Goal: Task Accomplishment & Management: Complete application form

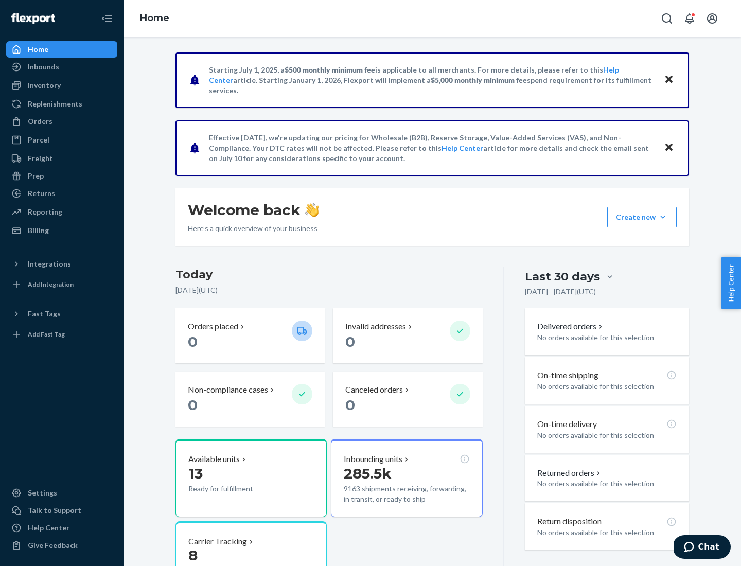
click at [663, 217] on button "Create new Create new inbound Create new order Create new product" at bounding box center [641, 217] width 69 height 21
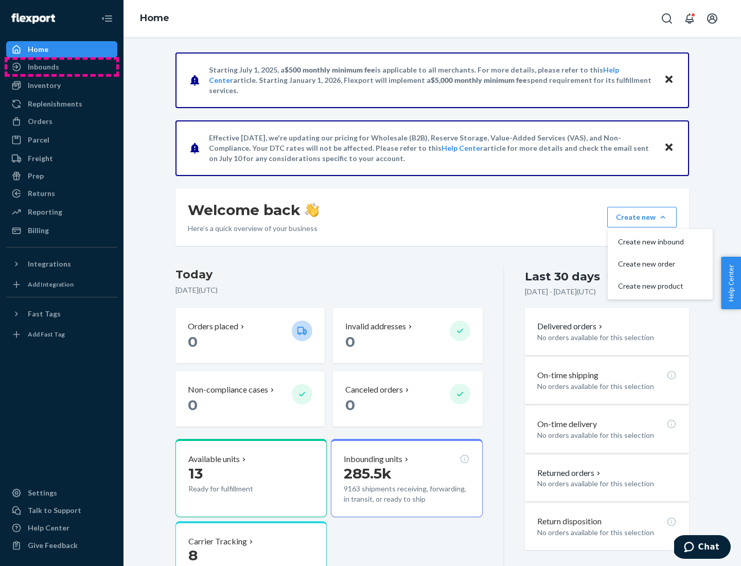
click at [62, 67] on div "Inbounds" at bounding box center [61, 67] width 109 height 14
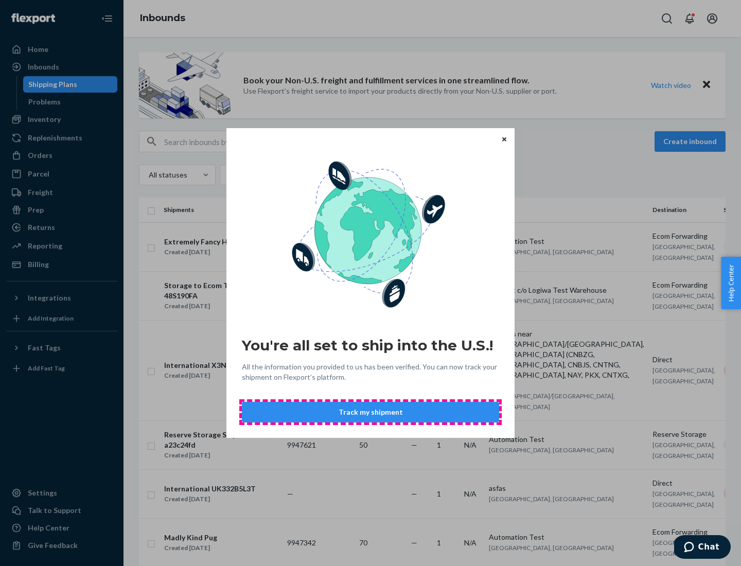
click at [371, 412] on button "Track my shipment" at bounding box center [370, 412] width 257 height 21
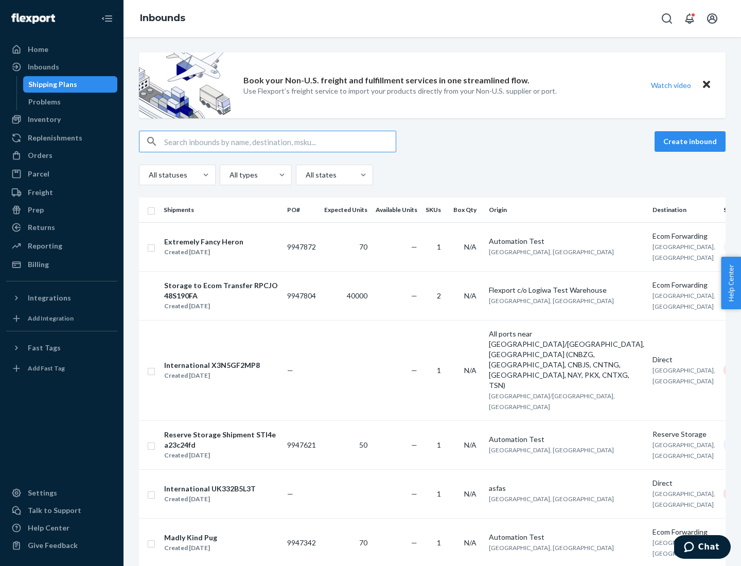
click at [692, 142] on button "Create inbound" at bounding box center [690, 141] width 71 height 21
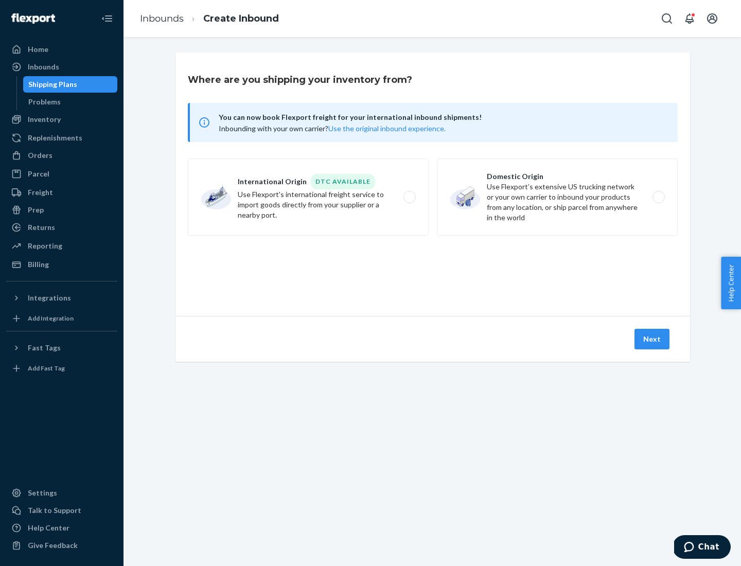
click at [308, 197] on label "International Origin DTC Available Use Flexport's international freight service…" at bounding box center [308, 197] width 241 height 77
click at [409, 197] on input "International Origin DTC Available Use Flexport's international freight service…" at bounding box center [412, 197] width 7 height 7
radio input "true"
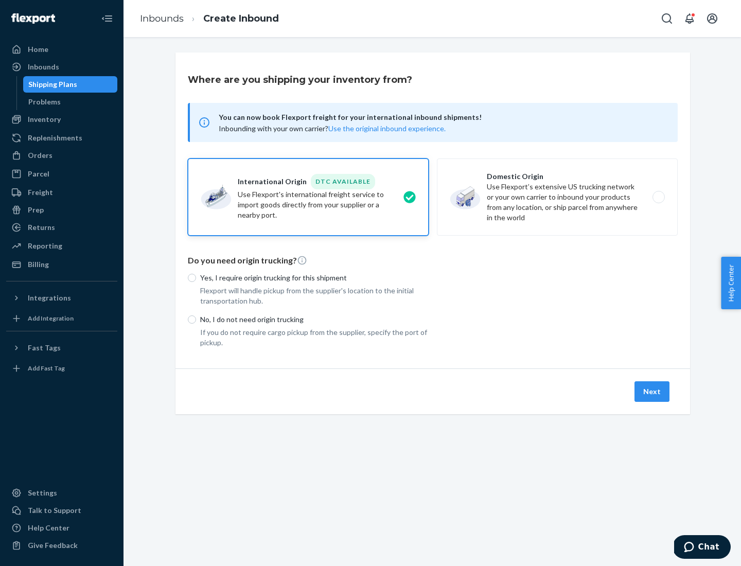
click at [315, 319] on p "No, I do not need origin trucking" at bounding box center [314, 320] width 229 height 10
click at [196, 319] on input "No, I do not need origin trucking" at bounding box center [192, 320] width 8 height 8
radio input "true"
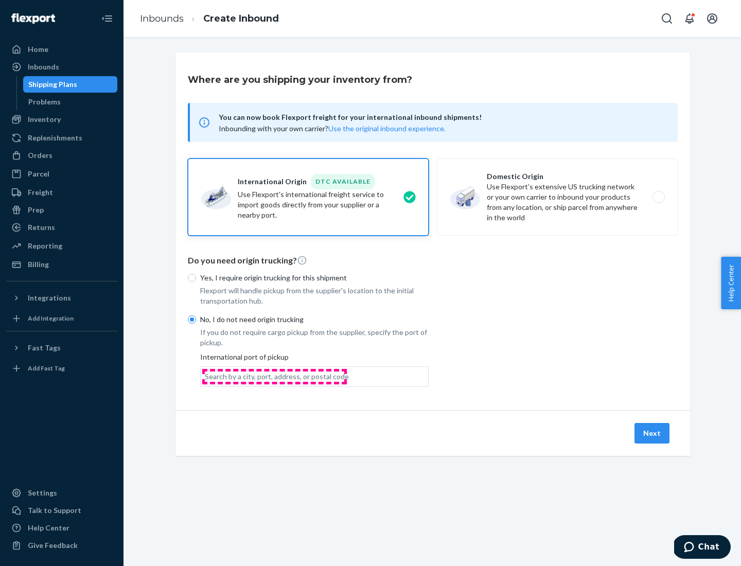
click at [274, 376] on div "Search by a city, port, address, or postal code" at bounding box center [277, 377] width 144 height 10
click at [206, 376] on input "Search by a city, port, address, or postal code" at bounding box center [205, 377] width 1 height 10
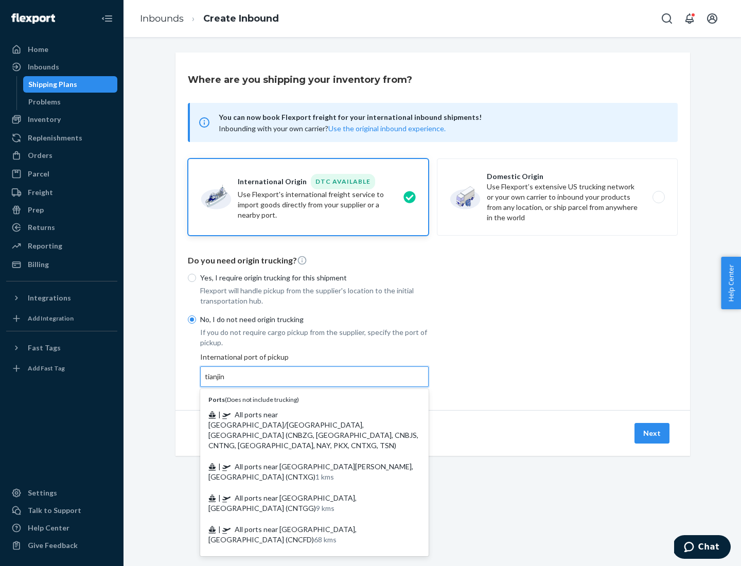
click at [304, 414] on span "| All ports near [GEOGRAPHIC_DATA]/[GEOGRAPHIC_DATA], [GEOGRAPHIC_DATA] (CNBZG,…" at bounding box center [313, 430] width 210 height 40
click at [226, 382] on input "tianjin" at bounding box center [215, 377] width 21 height 10
type input "All ports near [GEOGRAPHIC_DATA]/[GEOGRAPHIC_DATA], [GEOGRAPHIC_DATA] (CNBZG, […"
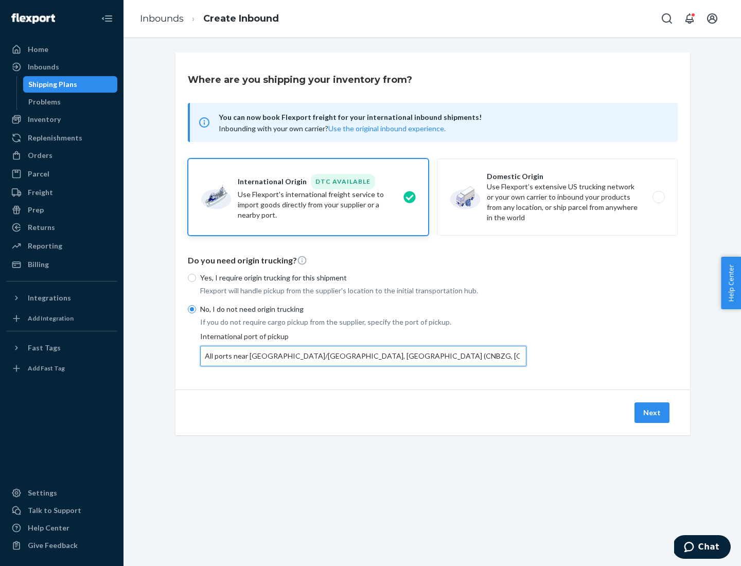
click at [653, 412] on button "Next" at bounding box center [652, 413] width 35 height 21
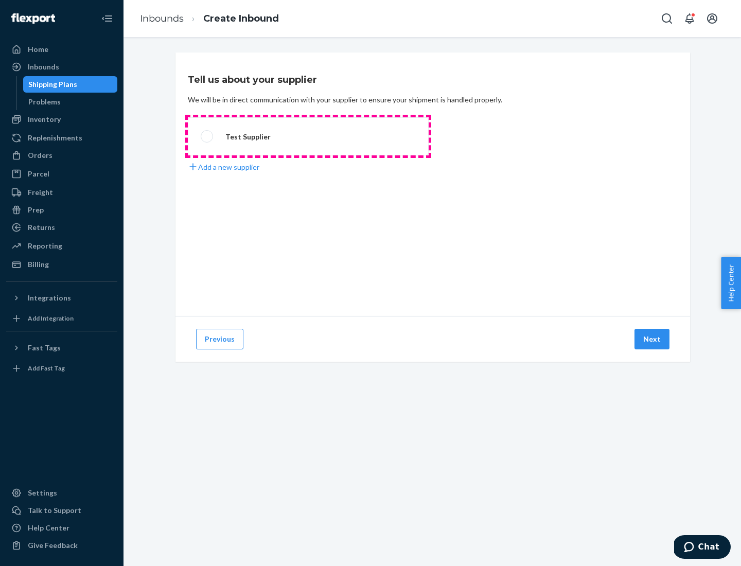
click at [308, 136] on label "Test Supplier" at bounding box center [308, 136] width 241 height 38
click at [207, 136] on input "Test Supplier" at bounding box center [204, 136] width 7 height 7
radio input "true"
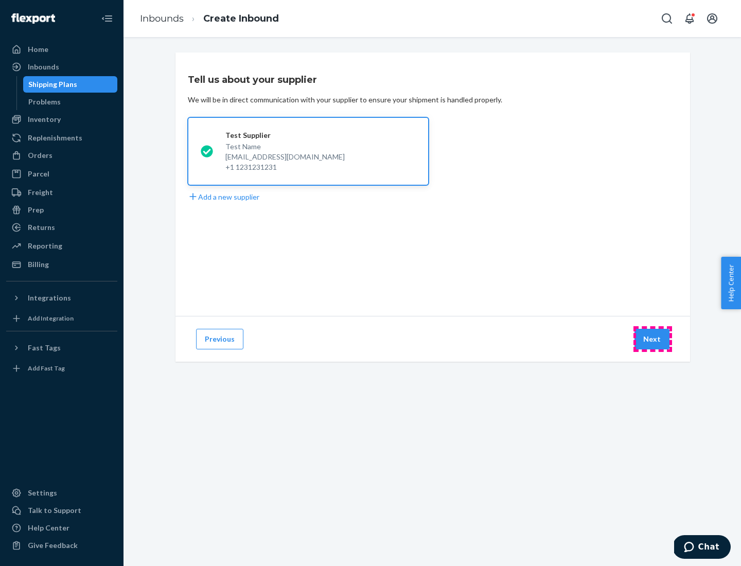
click at [653, 339] on button "Next" at bounding box center [652, 339] width 35 height 21
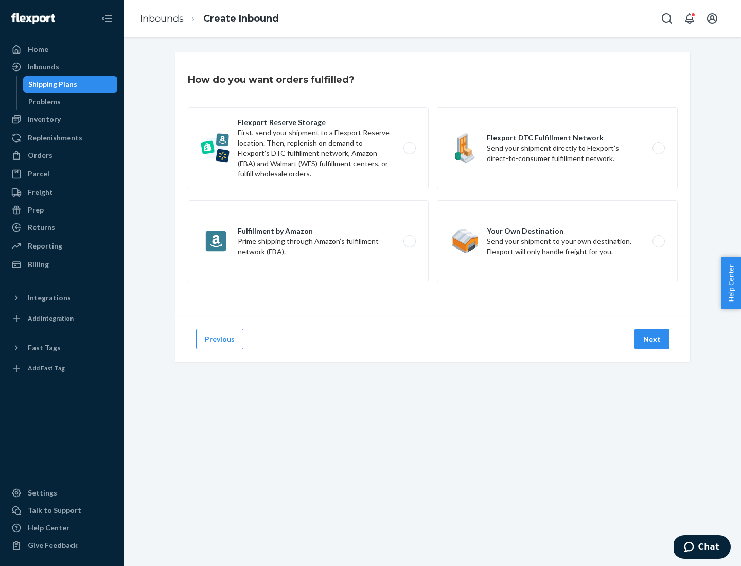
click at [308, 148] on label "Flexport Reserve Storage First, send your shipment to a Flexport Reserve locati…" at bounding box center [308, 148] width 241 height 82
click at [409, 148] on input "Flexport Reserve Storage First, send your shipment to a Flexport Reserve locati…" at bounding box center [412, 148] width 7 height 7
radio input "true"
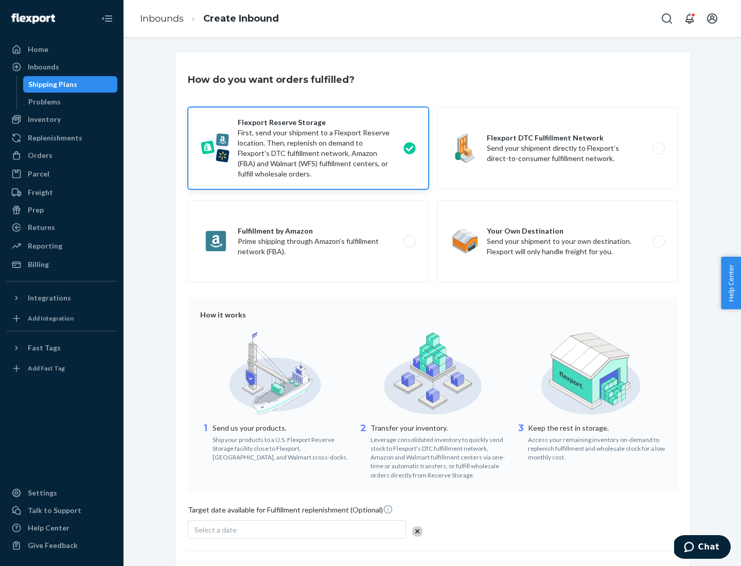
scroll to position [84, 0]
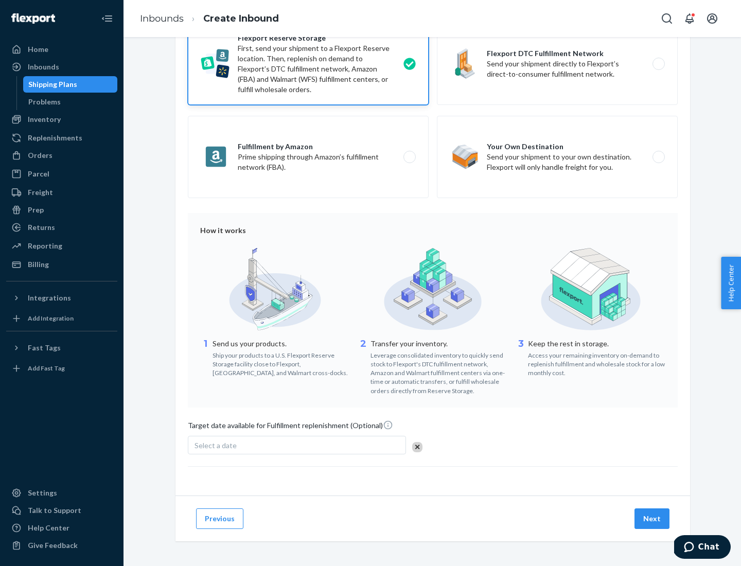
click at [653, 518] on button "Next" at bounding box center [652, 519] width 35 height 21
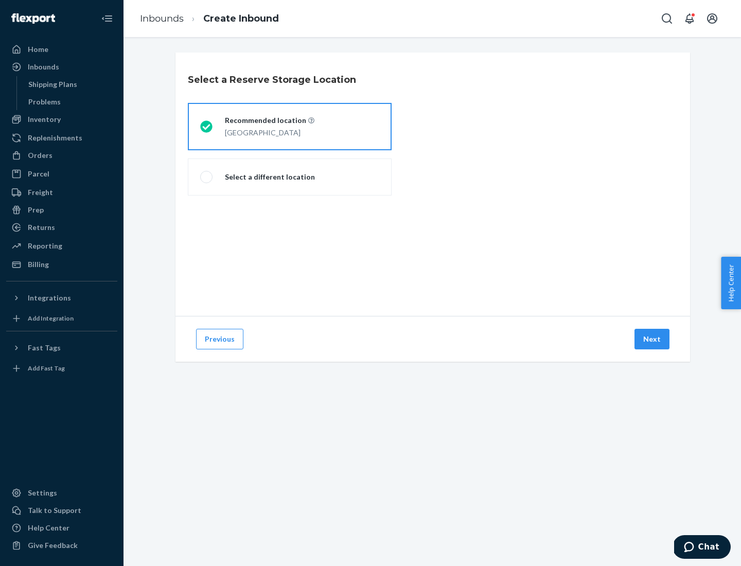
click at [290, 127] on div "[GEOGRAPHIC_DATA]" at bounding box center [270, 132] width 90 height 12
click at [207, 127] on input "Recommended location [GEOGRAPHIC_DATA]" at bounding box center [203, 127] width 7 height 7
click at [653, 339] on button "Next" at bounding box center [652, 339] width 35 height 21
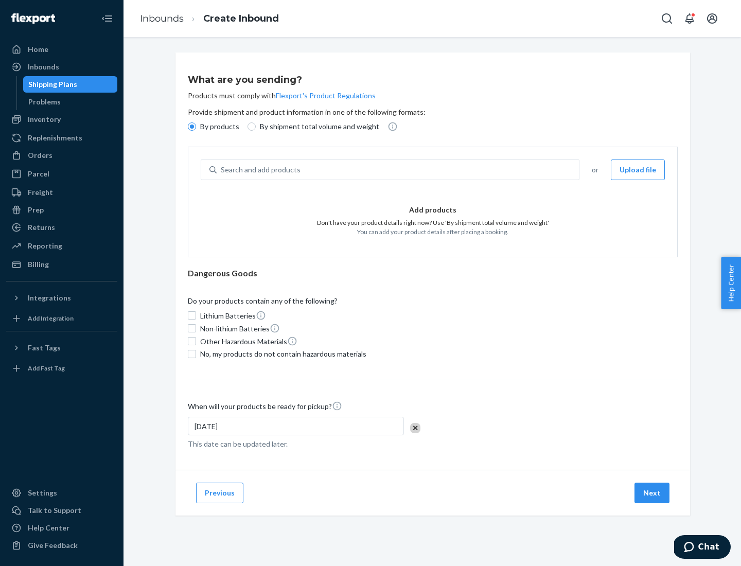
click at [398, 170] on div "Search and add products" at bounding box center [398, 170] width 362 height 19
click at [222, 170] on input "Search and add products" at bounding box center [221, 170] width 1 height 10
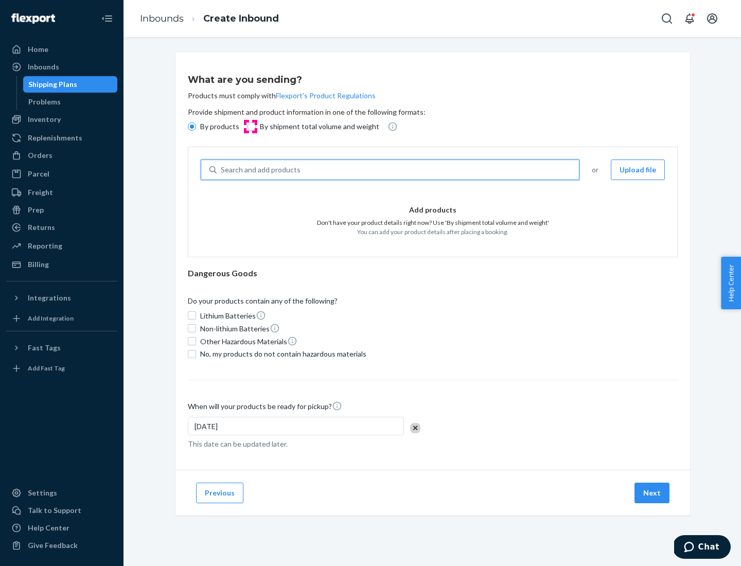
click at [250, 127] on input "By shipment total volume and weight" at bounding box center [252, 127] width 8 height 8
radio input "true"
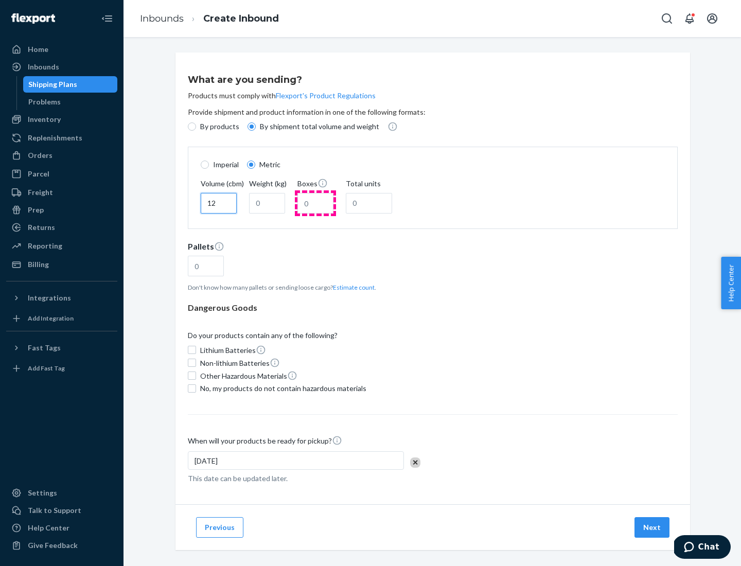
type input "12"
type input "22"
type input "222"
type input "121"
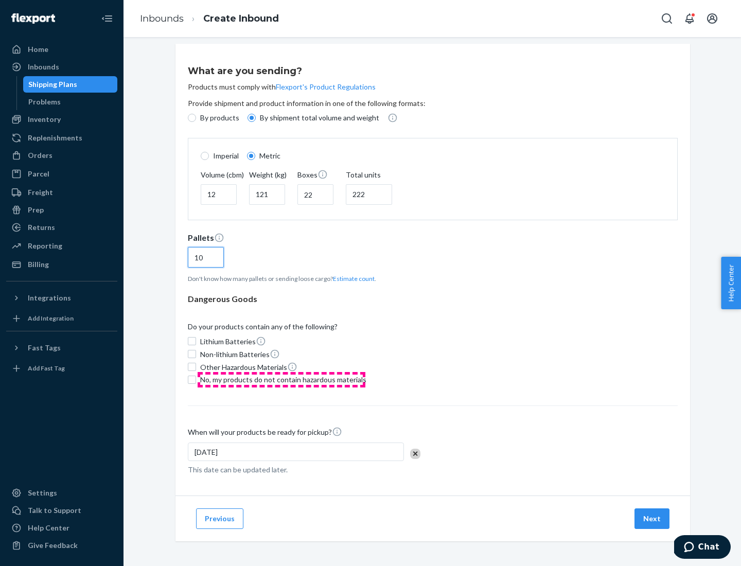
type input "10"
click at [282, 379] on span "No, my products do not contain hazardous materials" at bounding box center [283, 380] width 166 height 10
click at [196, 379] on input "No, my products do not contain hazardous materials" at bounding box center [192, 380] width 8 height 8
checkbox input "true"
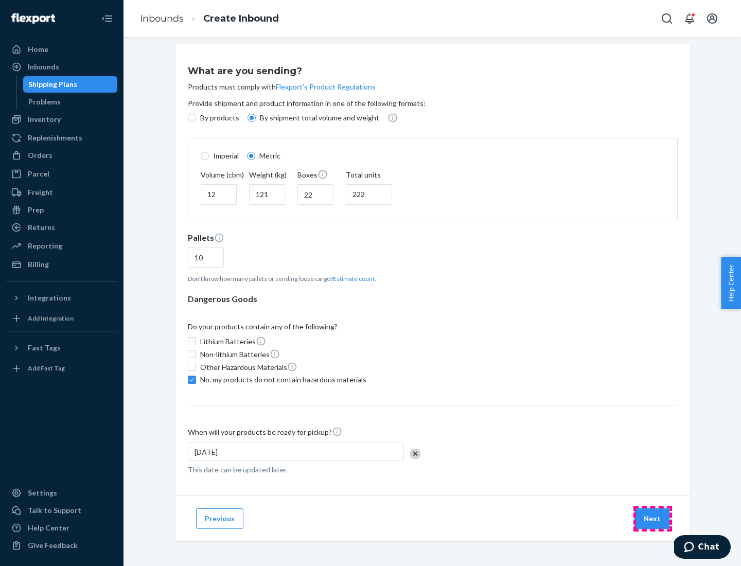
click at [653, 518] on button "Next" at bounding box center [652, 519] width 35 height 21
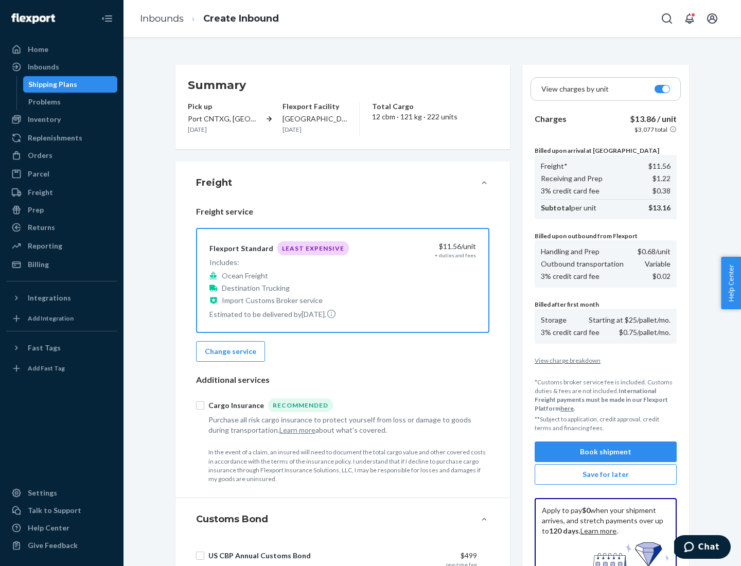
scroll to position [150, 0]
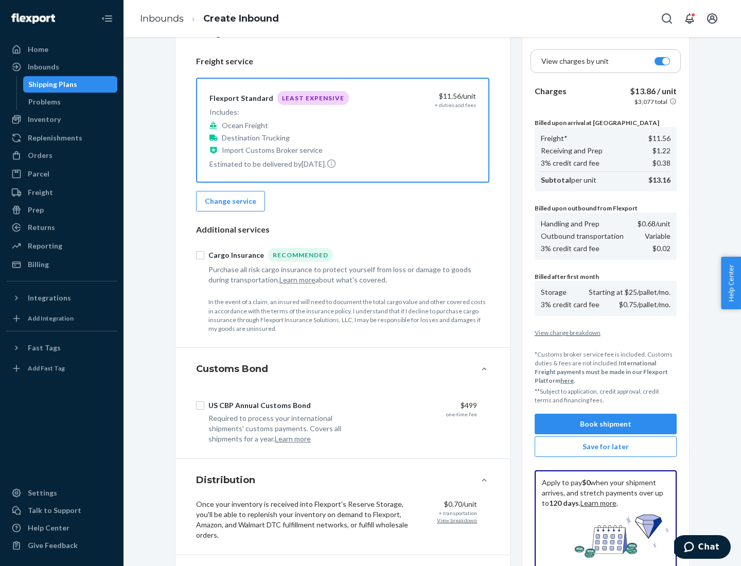
click at [606, 424] on button "Book shipment" at bounding box center [606, 424] width 142 height 21
